Goal: Navigation & Orientation: Find specific page/section

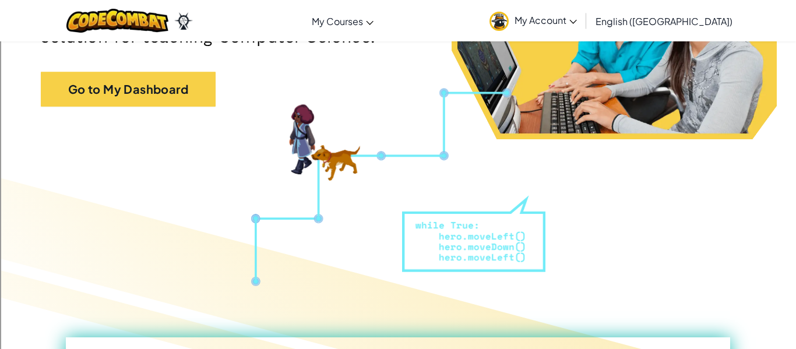
scroll to position [219, 0]
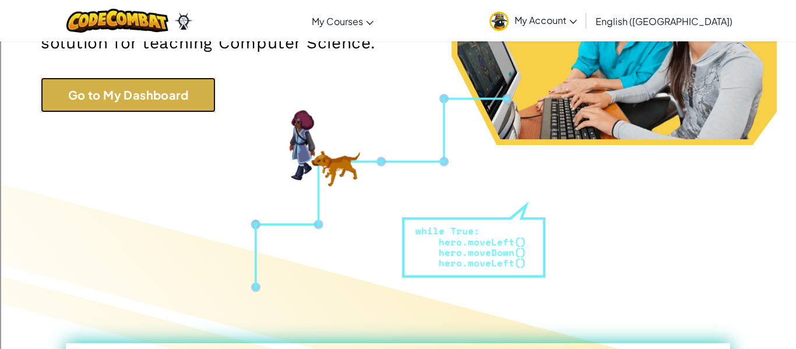
click at [158, 82] on link "Go to My Dashboard" at bounding box center [128, 94] width 175 height 35
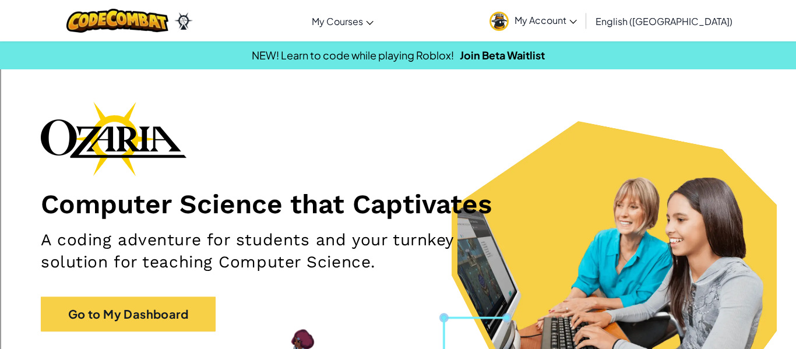
click at [577, 21] on span "My Account" at bounding box center [545, 20] width 62 height 12
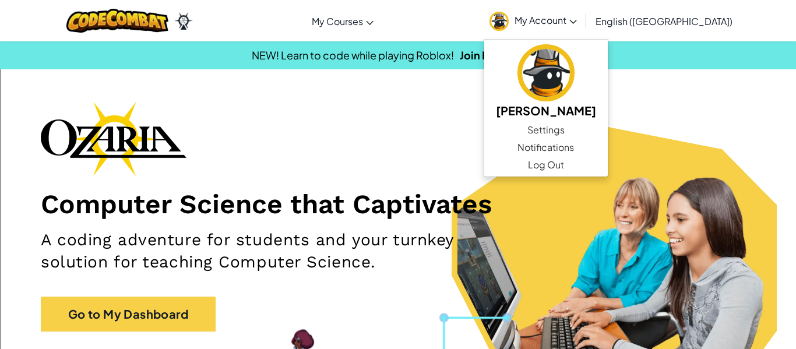
click at [577, 23] on icon at bounding box center [573, 22] width 8 height 4
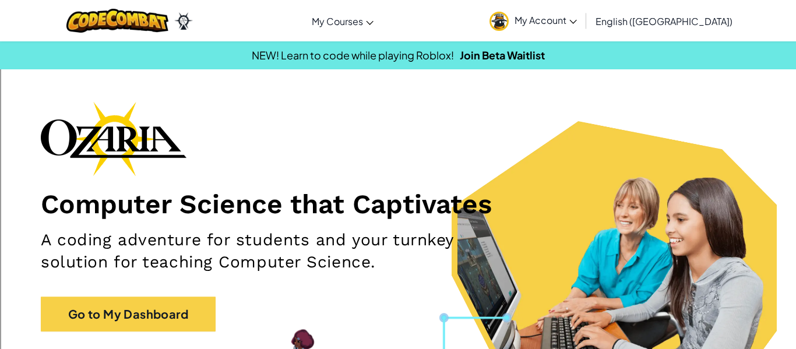
click at [577, 22] on span "My Account" at bounding box center [545, 20] width 62 height 12
